Goal: Task Accomplishment & Management: Manage account settings

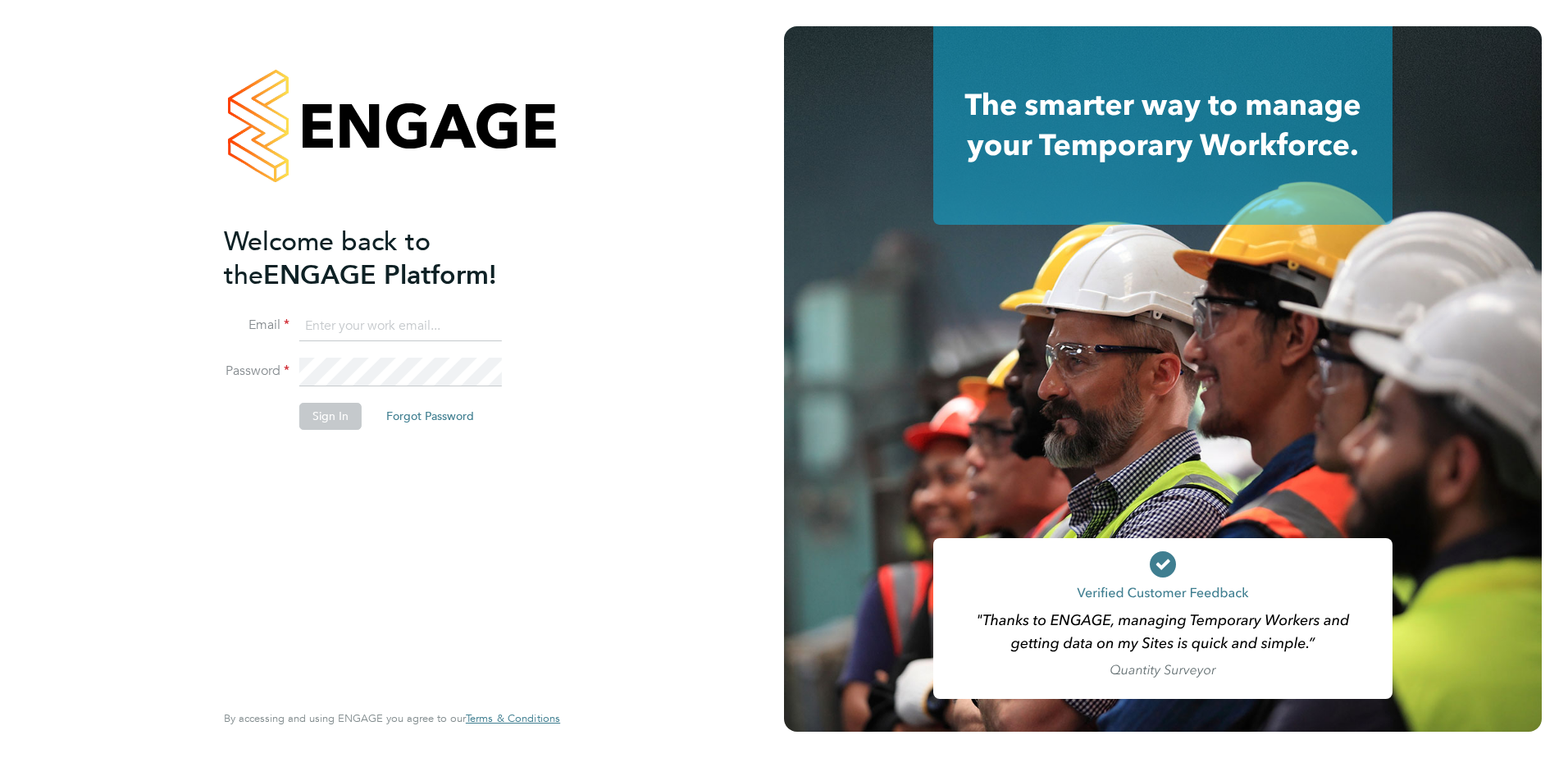
type input "[EMAIL_ADDRESS][DOMAIN_NAME]"
click at [324, 416] on button "Sign In" at bounding box center [330, 416] width 62 height 26
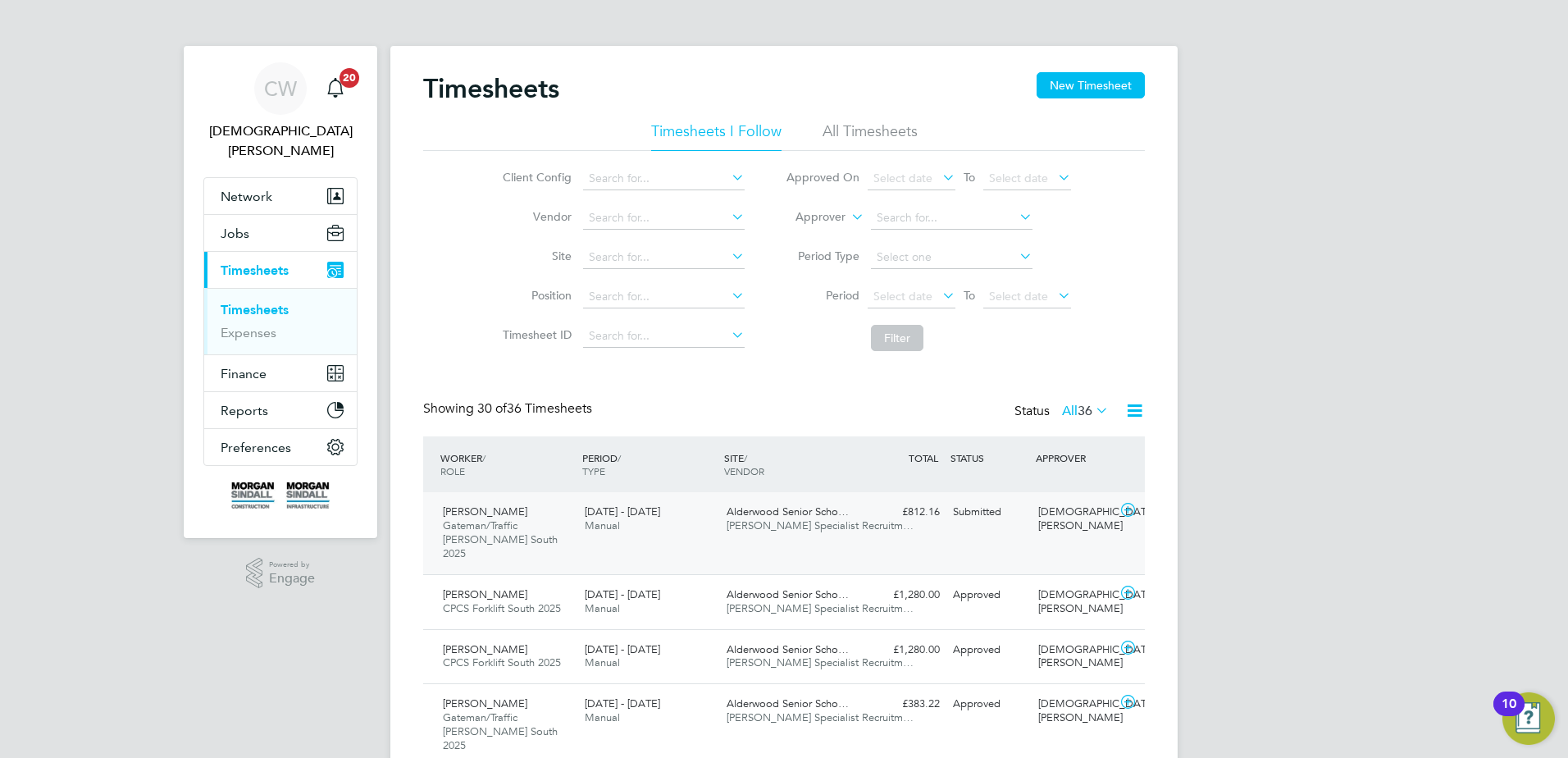
click at [1130, 510] on icon at bounding box center [1128, 510] width 20 height 13
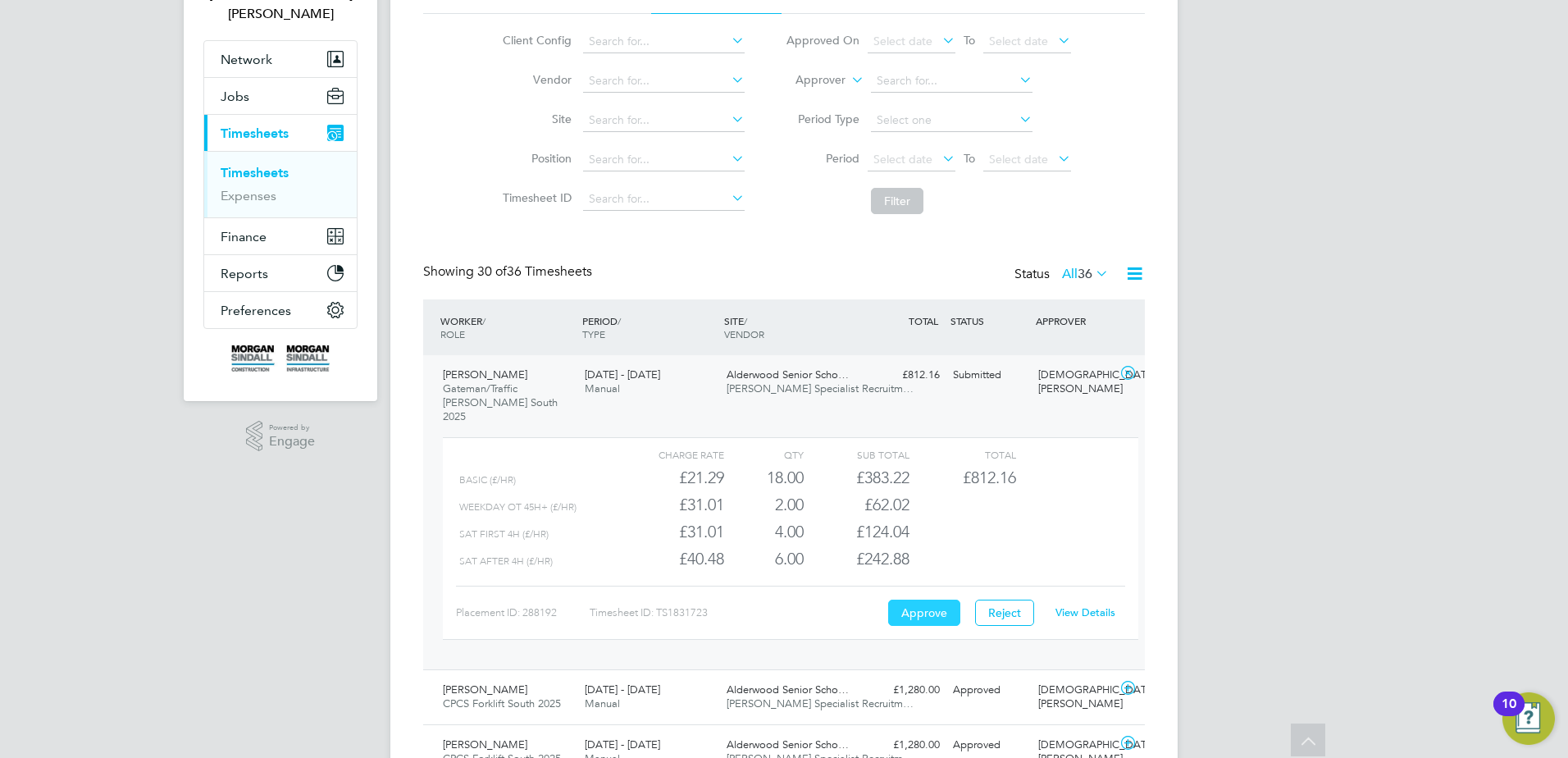
click at [923, 602] on button "Approve" at bounding box center [924, 613] width 73 height 26
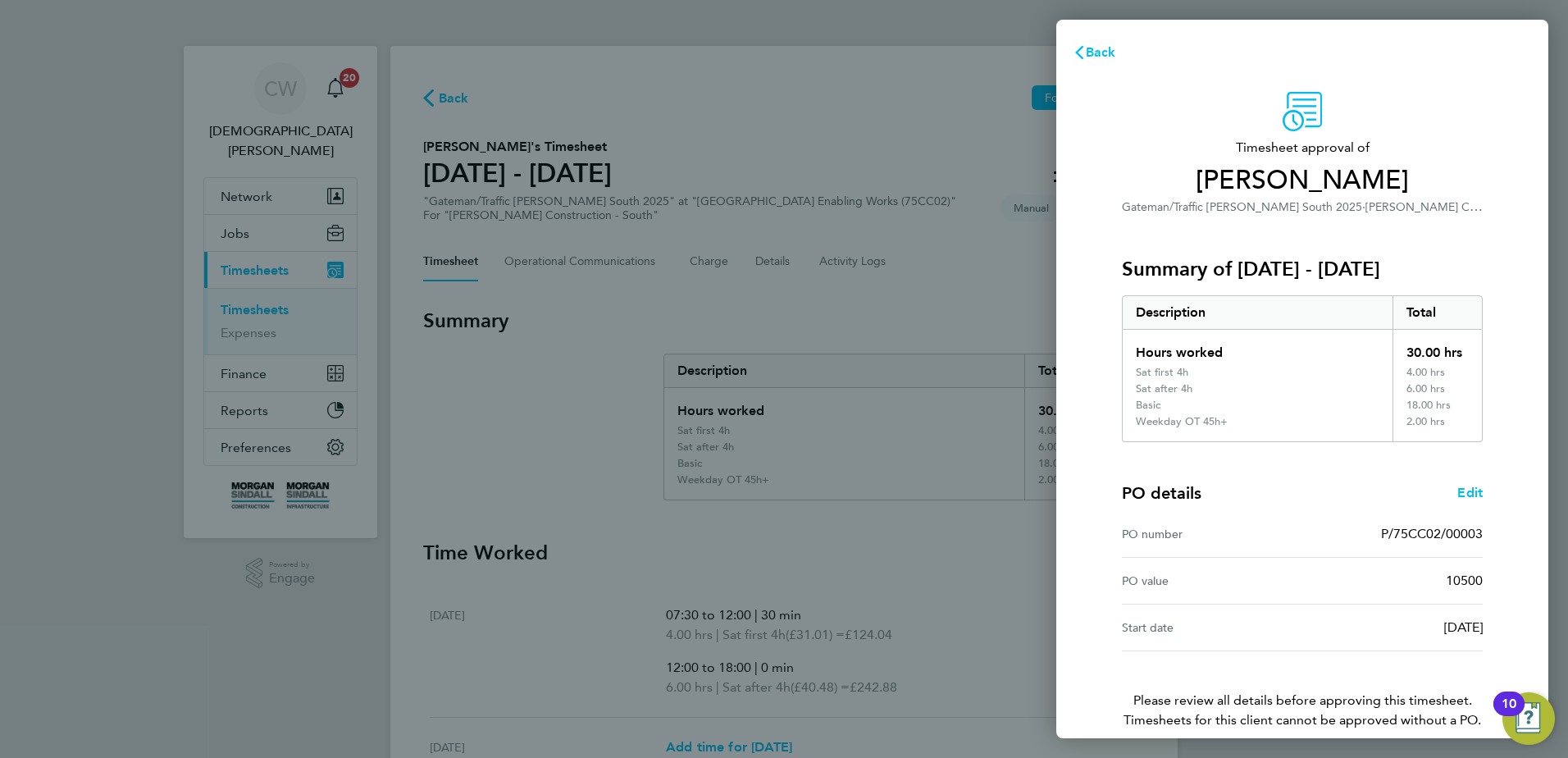
scroll to position [77, 0]
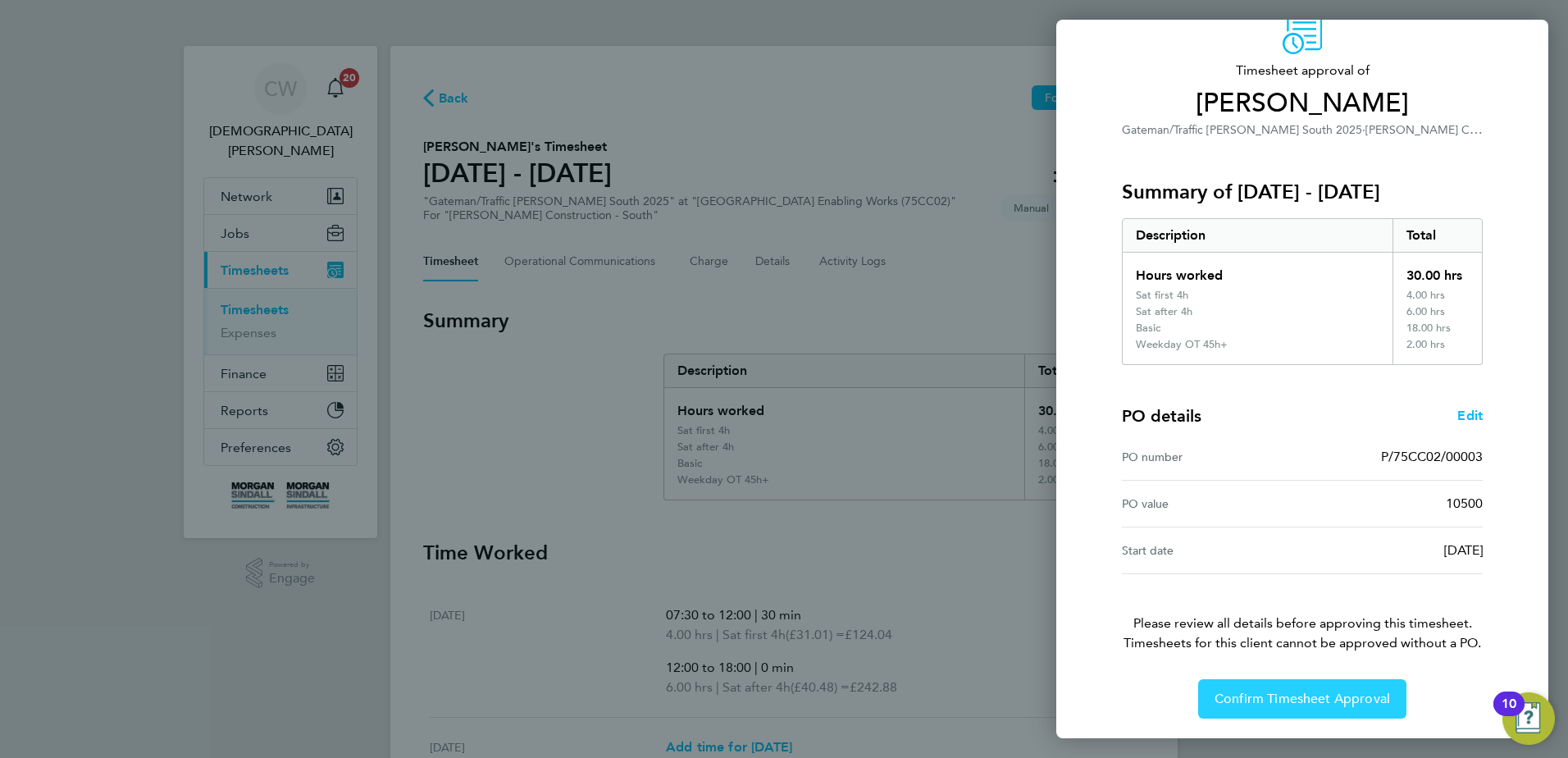
click at [1325, 686] on button "Confirm Timesheet Approval" at bounding box center [1303, 699] width 208 height 39
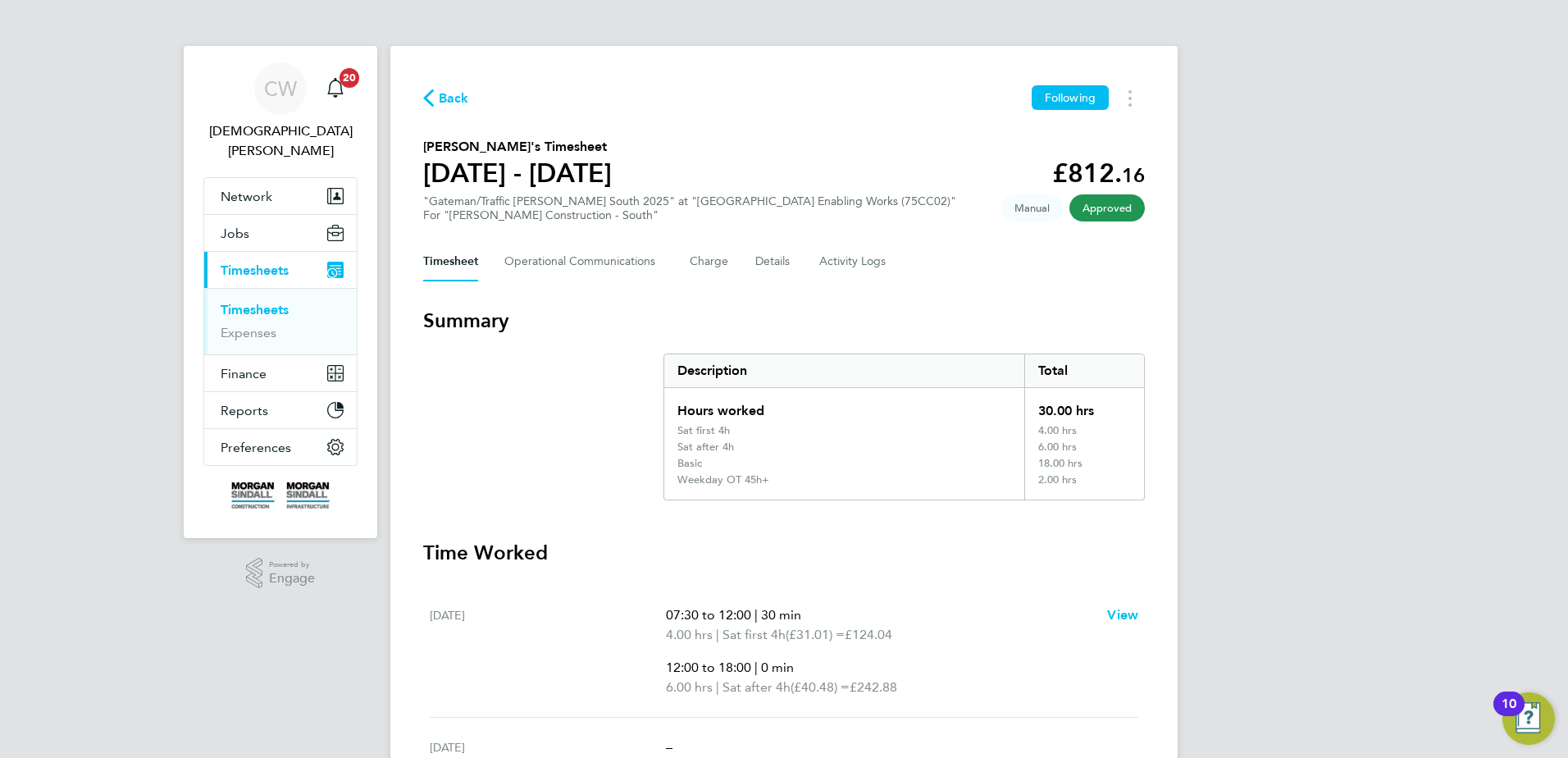
click at [264, 288] on ul "Timesheets Expenses" at bounding box center [280, 321] width 153 height 67
click at [249, 302] on link "Timesheets" at bounding box center [255, 310] width 68 height 15
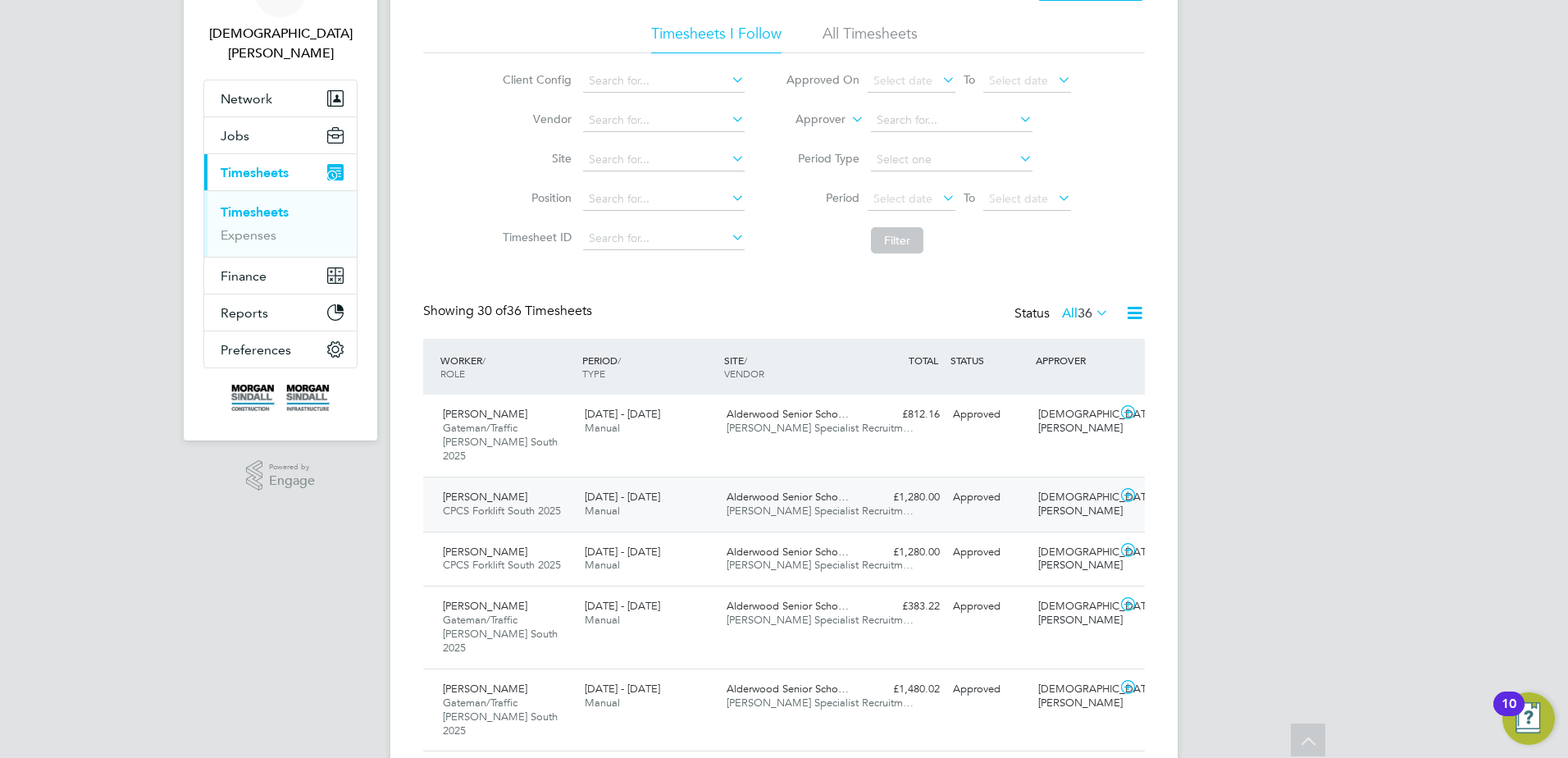
click at [835, 490] on span "Alderwood Senior Scho…" at bounding box center [787, 497] width 122 height 14
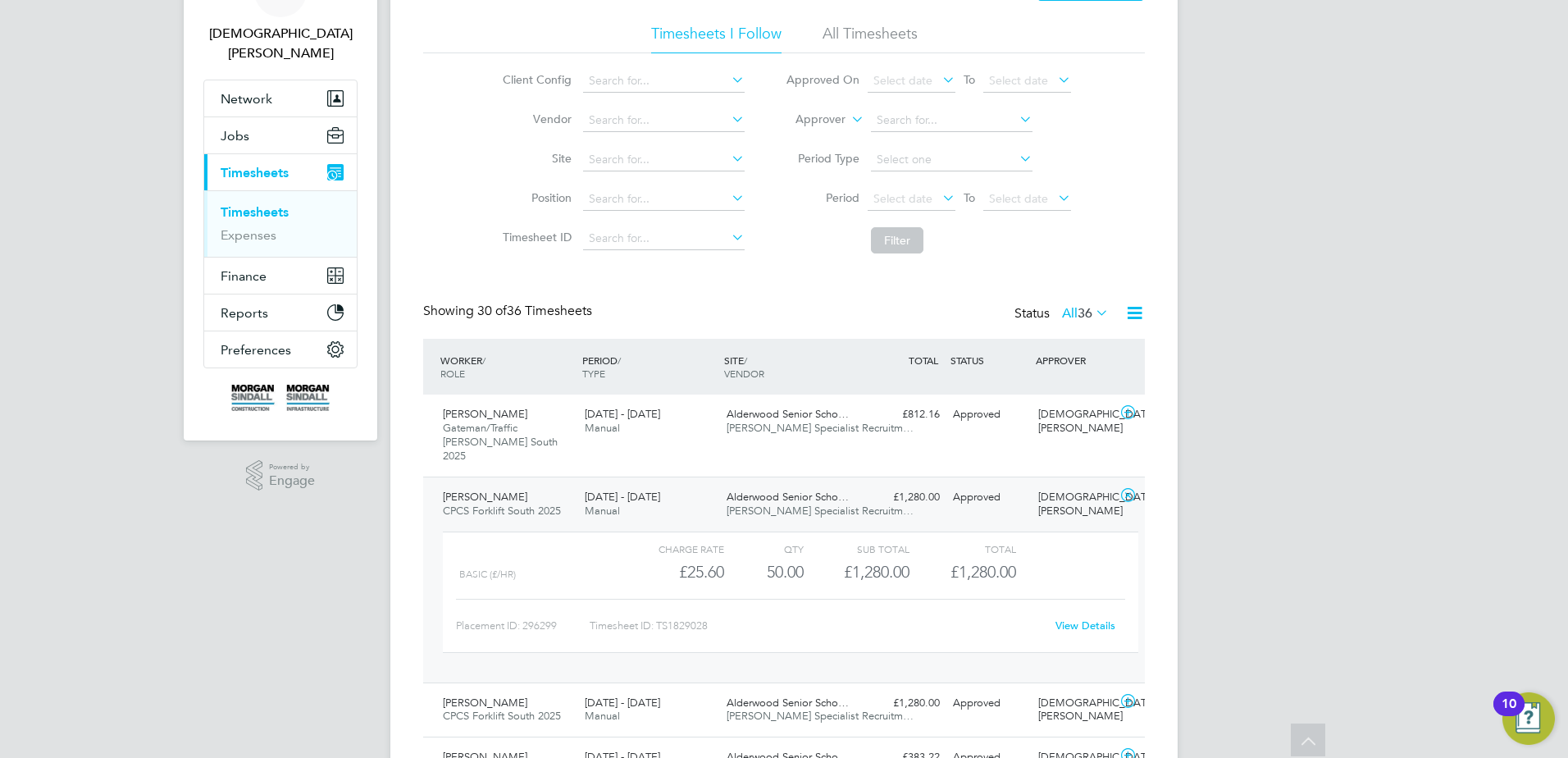
click at [1087, 619] on link "View Details" at bounding box center [1085, 626] width 60 height 14
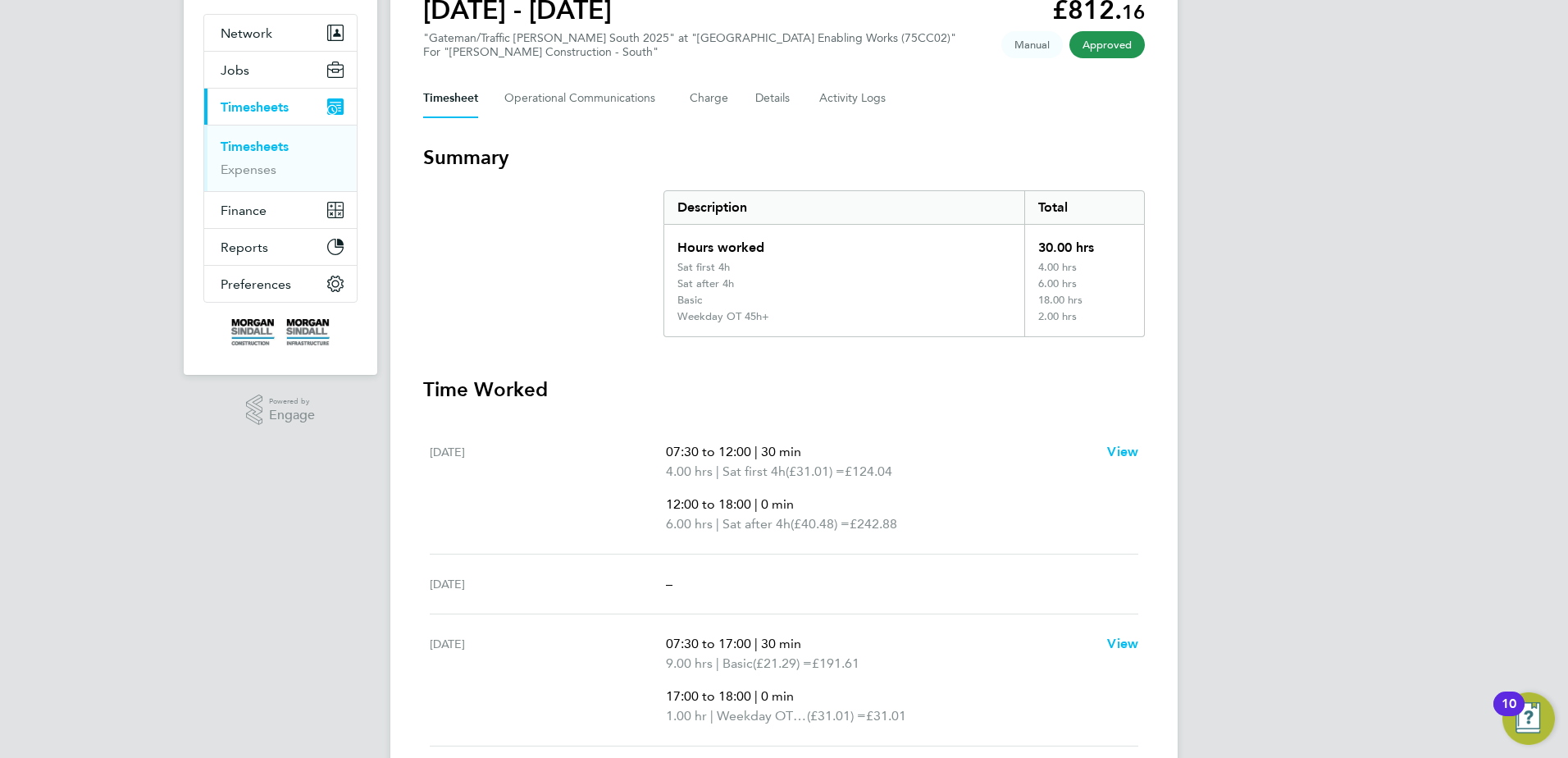
scroll to position [116, 0]
